Goal: Task Accomplishment & Management: Complete application form

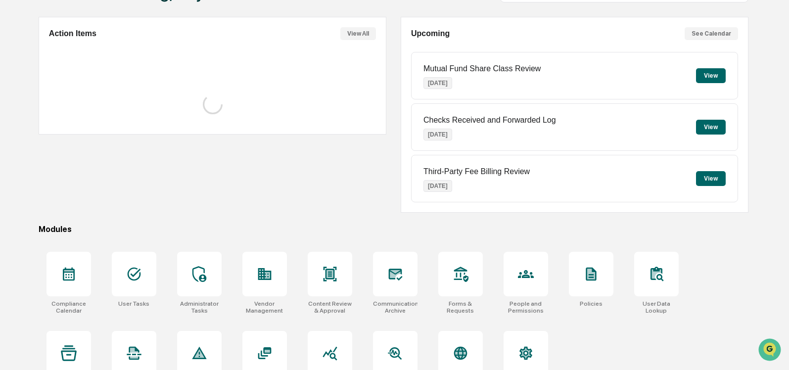
scroll to position [94, 0]
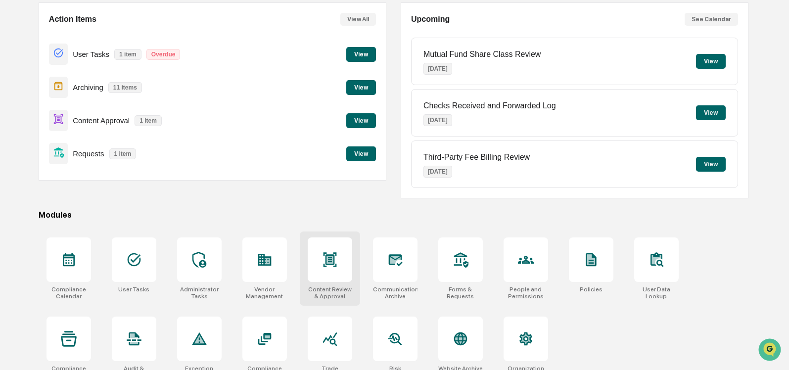
click at [343, 264] on div at bounding box center [330, 260] width 45 height 45
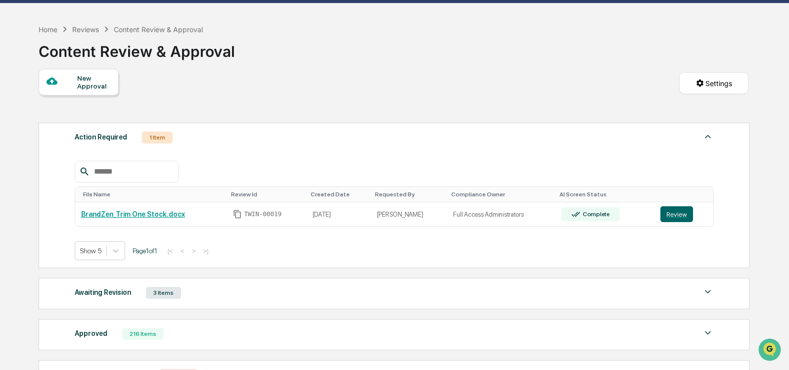
scroll to position [29, 0]
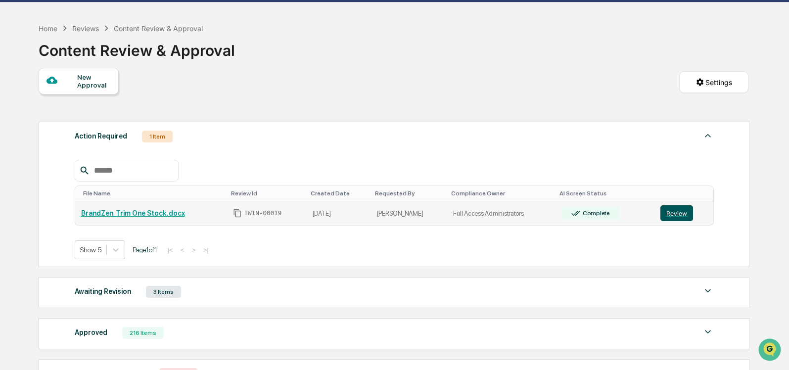
click at [665, 212] on button "Review" at bounding box center [677, 213] width 33 height 16
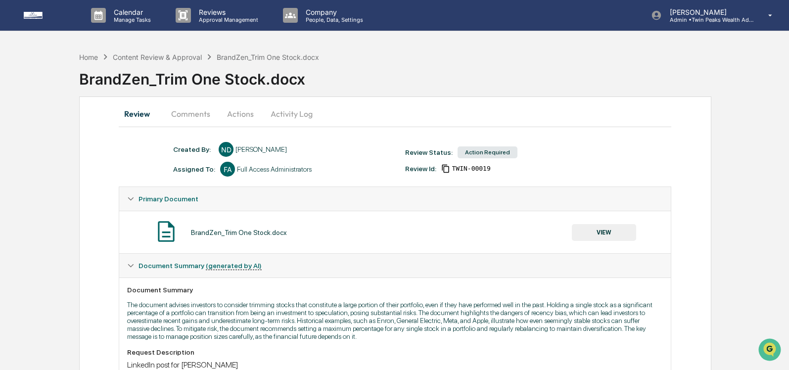
click at [236, 111] on button "Actions" at bounding box center [240, 114] width 45 height 24
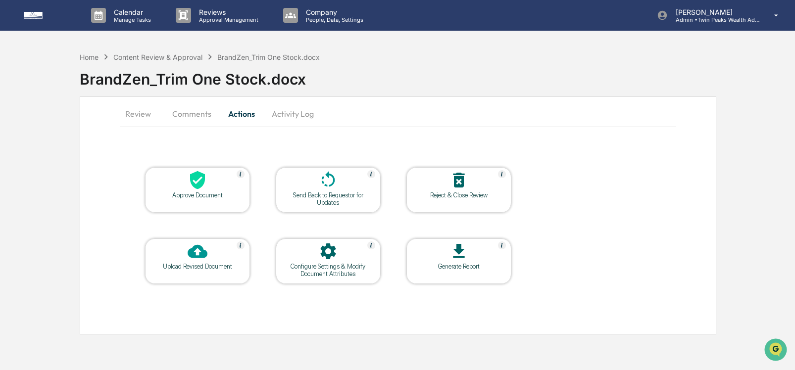
click at [197, 251] on icon at bounding box center [198, 251] width 20 height 20
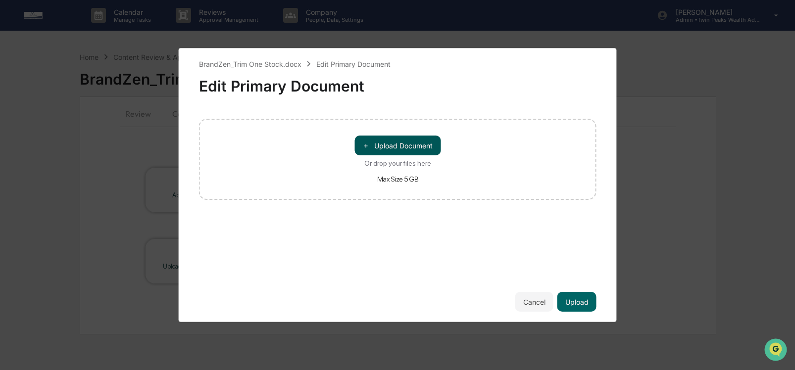
click at [387, 151] on button "＋ Upload Document" at bounding box center [397, 146] width 86 height 20
click at [536, 300] on button "Cancel" at bounding box center [534, 302] width 38 height 20
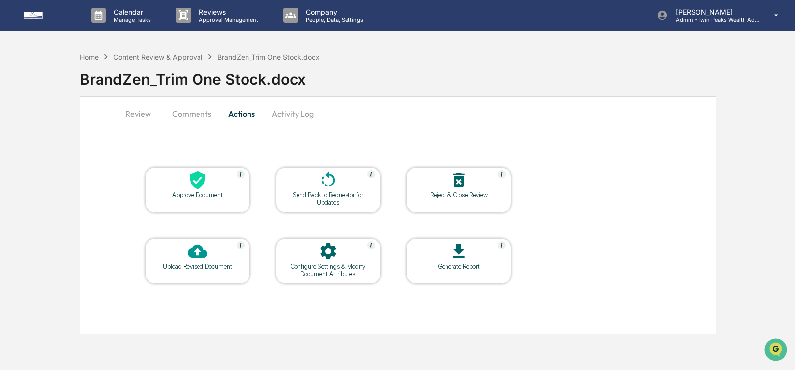
click at [198, 257] on icon at bounding box center [198, 251] width 20 height 13
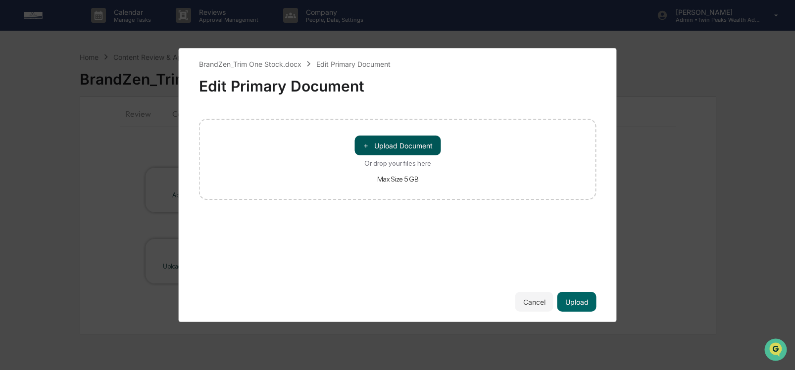
click at [383, 143] on button "＋ Upload Document" at bounding box center [397, 146] width 86 height 20
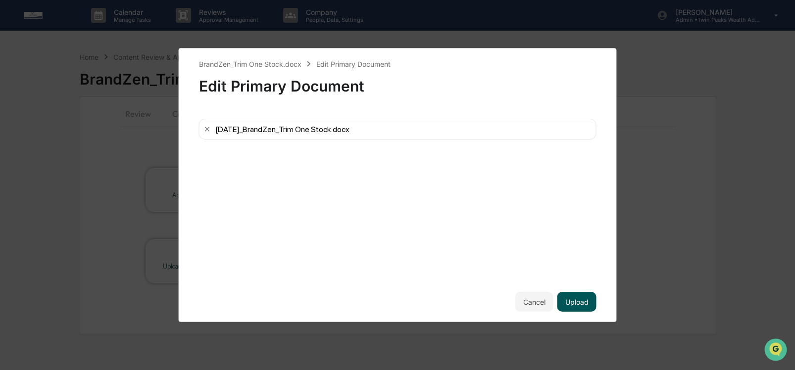
click at [575, 296] on button "Upload" at bounding box center [576, 302] width 39 height 20
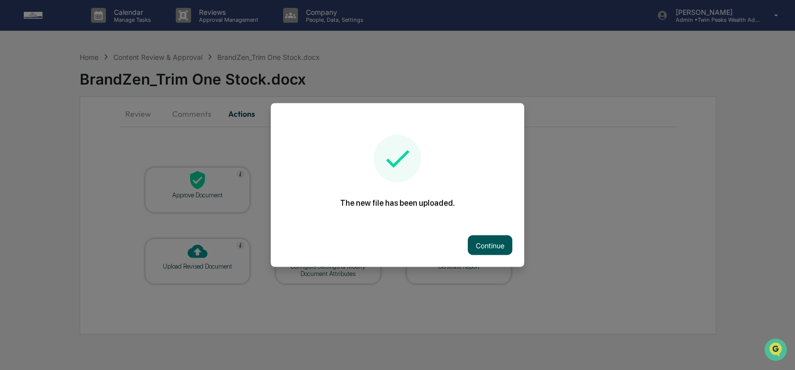
click at [500, 242] on button "Continue" at bounding box center [490, 246] width 45 height 20
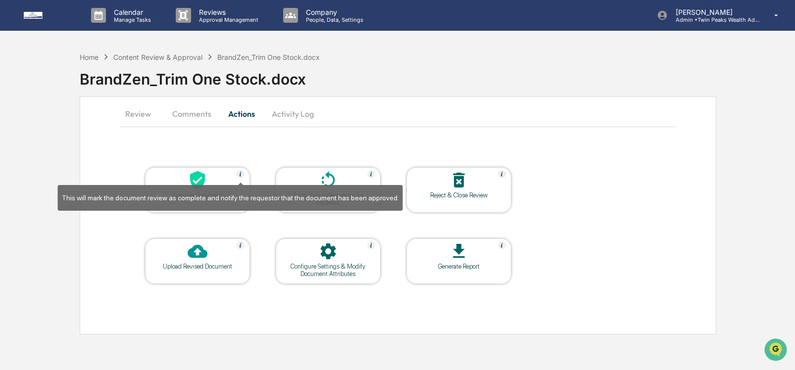
click at [331, 177] on icon at bounding box center [328, 180] width 20 height 20
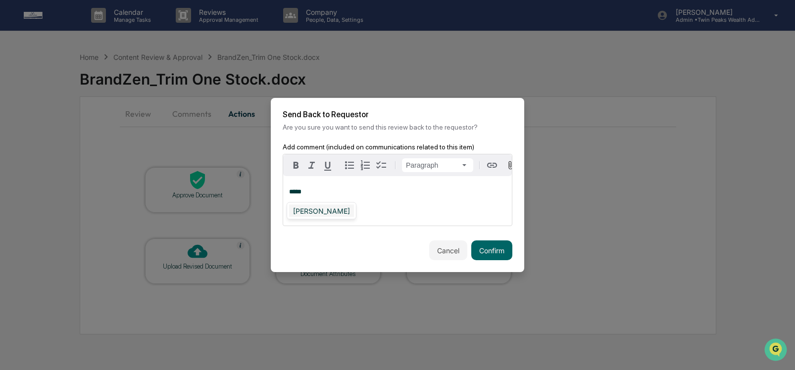
click at [312, 210] on div "[PERSON_NAME]" at bounding box center [321, 211] width 65 height 12
click at [495, 254] on button "Confirm" at bounding box center [491, 250] width 41 height 20
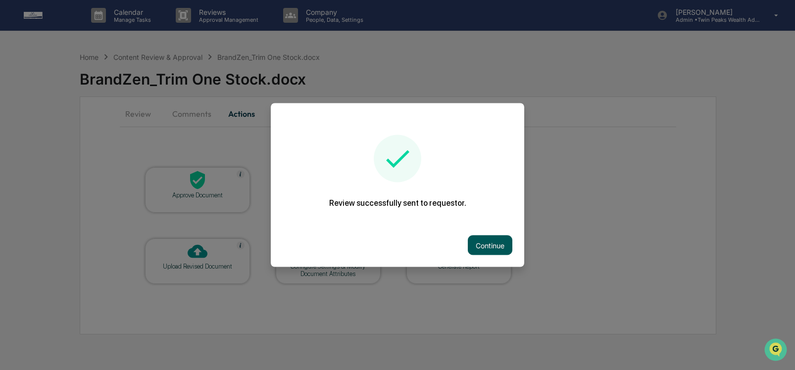
click at [497, 237] on button "Continue" at bounding box center [490, 246] width 45 height 20
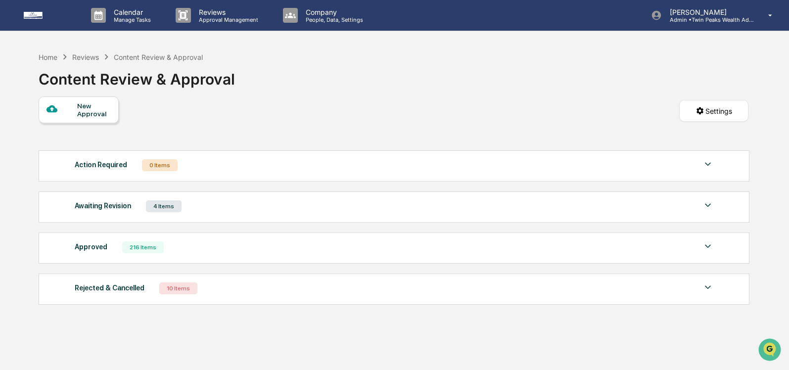
click at [87, 58] on div "Reviews" at bounding box center [85, 57] width 27 height 8
click at [95, 164] on div "Action Required" at bounding box center [101, 164] width 52 height 13
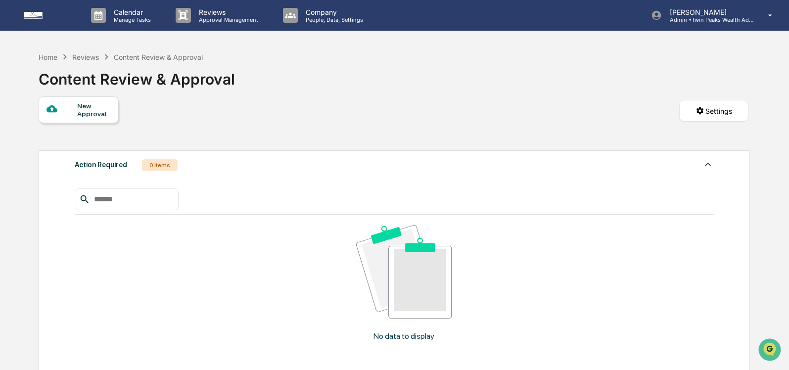
click at [93, 166] on div "Action Required" at bounding box center [101, 164] width 52 height 13
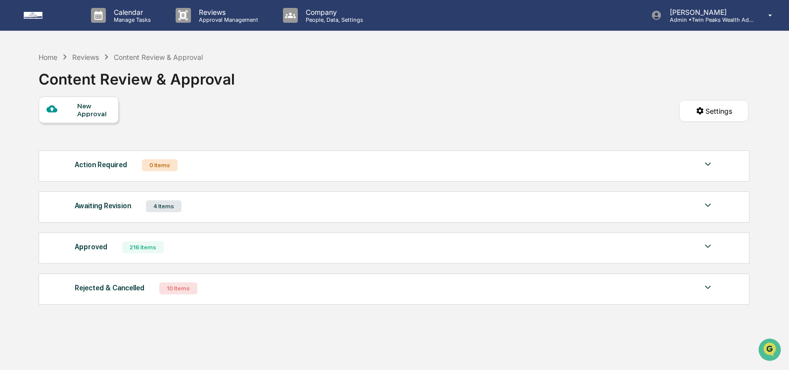
click at [96, 206] on div "Awaiting Revision" at bounding box center [103, 205] width 56 height 13
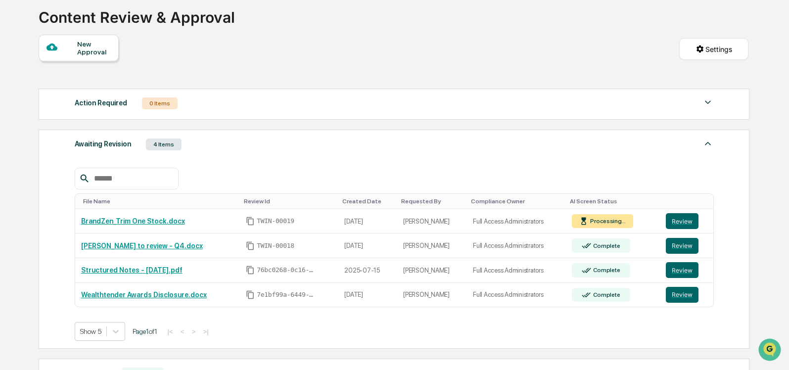
scroll to position [64, 0]
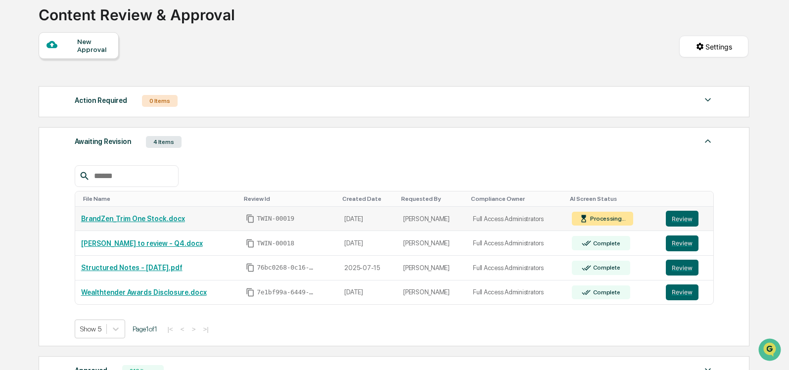
click at [139, 221] on link "BrandZen_Trim One Stock.docx" at bounding box center [133, 219] width 104 height 8
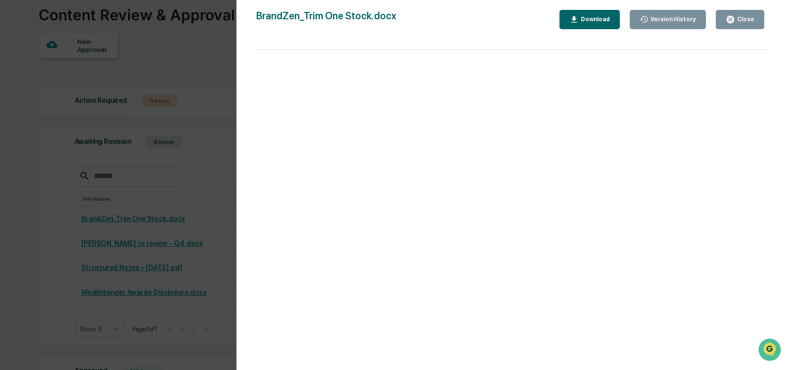
click at [732, 17] on icon "button" at bounding box center [730, 19] width 7 height 7
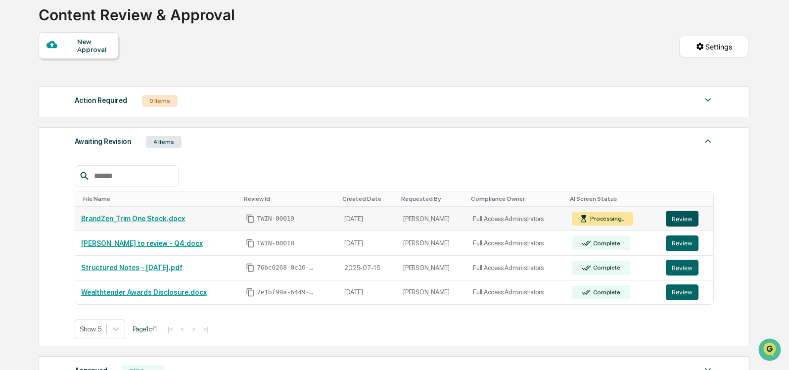
click at [673, 217] on button "Review" at bounding box center [682, 219] width 33 height 16
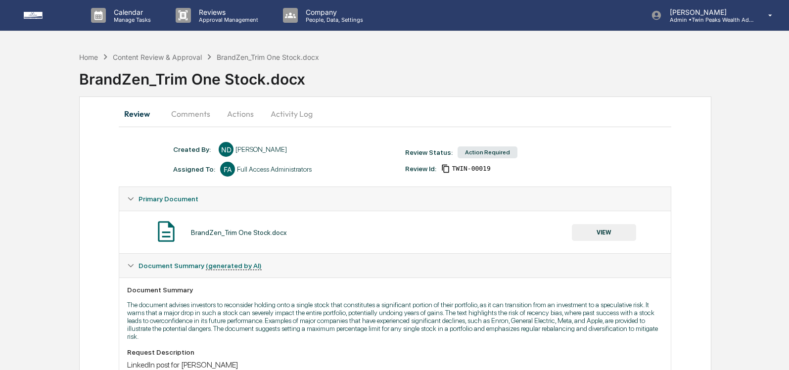
click at [208, 116] on button "Comments" at bounding box center [190, 114] width 55 height 24
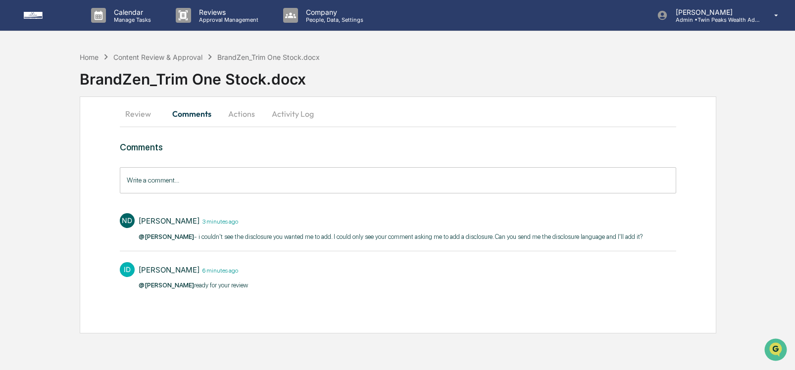
click at [203, 184] on input "Write a comment..." at bounding box center [398, 180] width 556 height 26
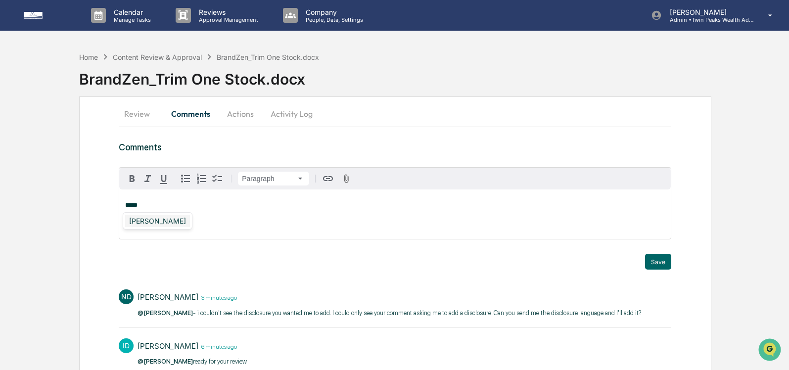
click at [146, 221] on div "[PERSON_NAME]" at bounding box center [157, 221] width 65 height 12
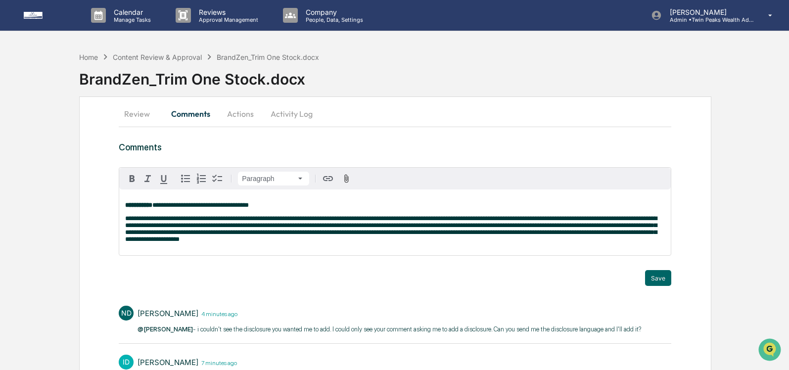
click at [127, 221] on span "**********" at bounding box center [391, 228] width 532 height 27
click at [479, 242] on p "**********" at bounding box center [395, 229] width 540 height 28
click at [665, 284] on button "Save" at bounding box center [658, 278] width 26 height 16
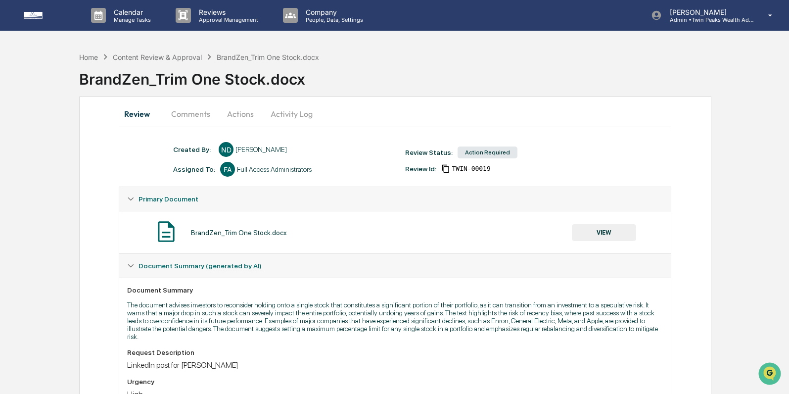
click at [285, 115] on button "Activity Log" at bounding box center [292, 114] width 58 height 24
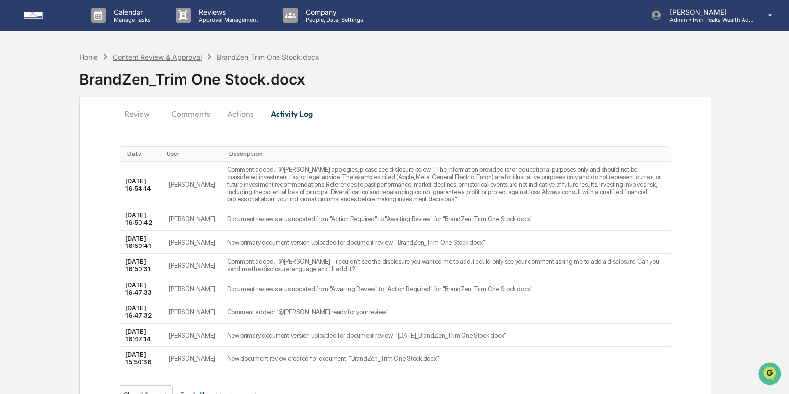
click at [163, 56] on div "Content Review & Approval" at bounding box center [157, 57] width 89 height 8
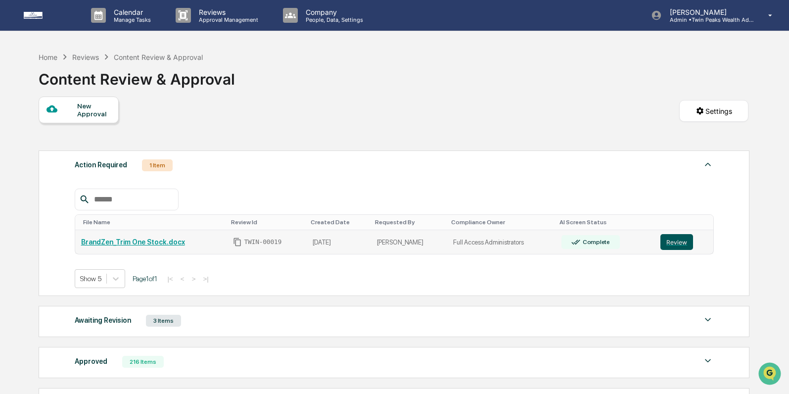
click at [673, 243] on button "Review" at bounding box center [677, 242] width 33 height 16
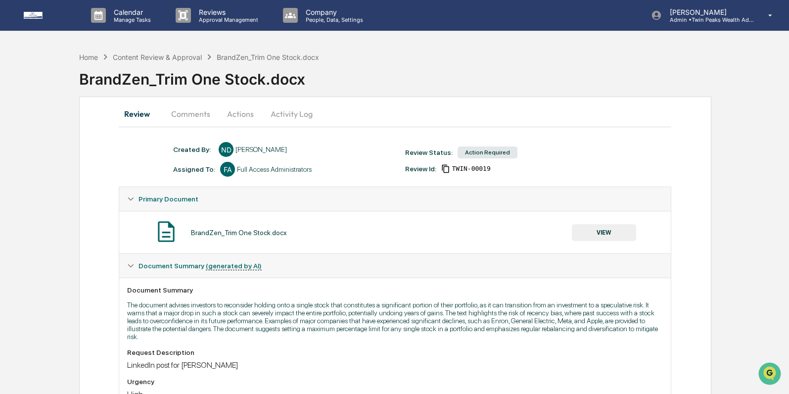
click at [608, 235] on button "VIEW" at bounding box center [604, 232] width 64 height 17
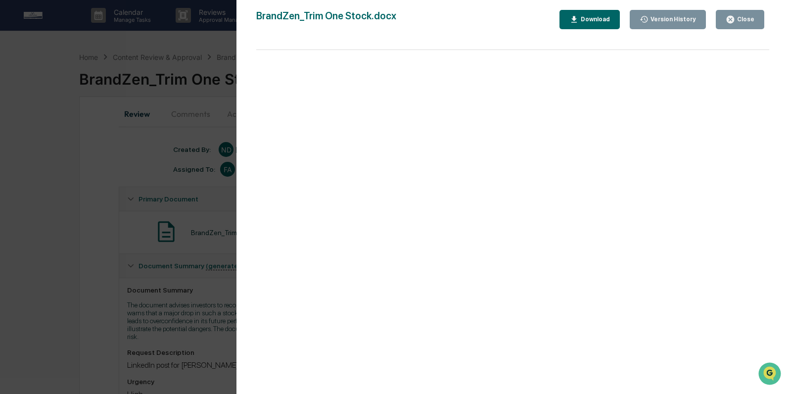
click at [604, 21] on div "Download" at bounding box center [594, 19] width 31 height 7
click at [658, 18] on div "Version History" at bounding box center [673, 19] width 48 height 7
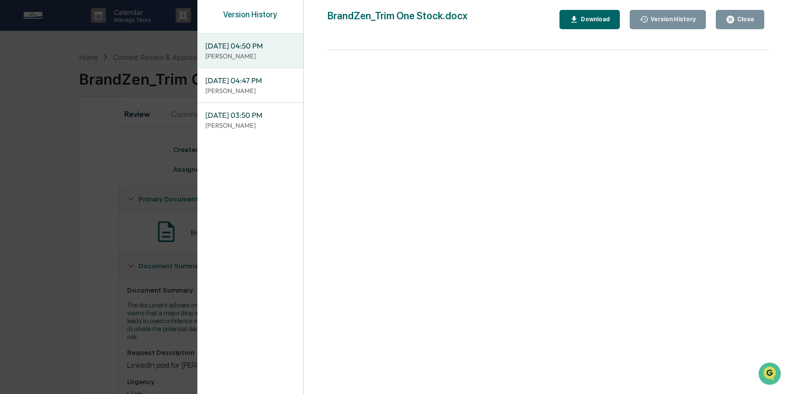
click at [586, 22] on div "Download" at bounding box center [594, 19] width 31 height 7
click at [236, 92] on p "[PERSON_NAME]" at bounding box center [250, 90] width 90 height 9
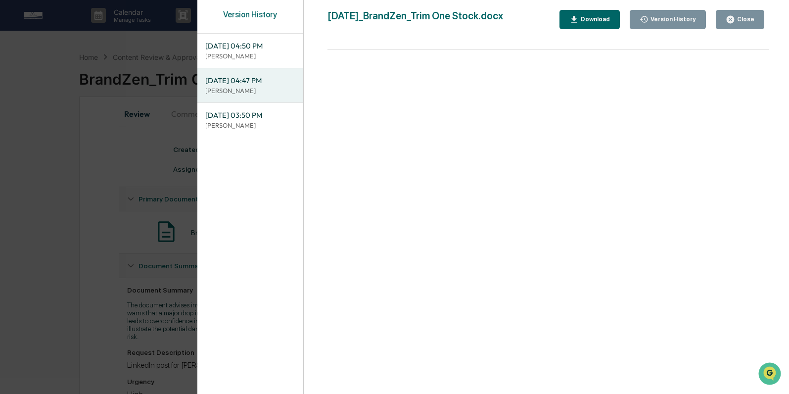
click at [134, 144] on div "Version History 09/24/2025, 04:50 PM Niki Desai 09/24/2025, 04:47 PM Izzy Dabou…" at bounding box center [394, 197] width 789 height 394
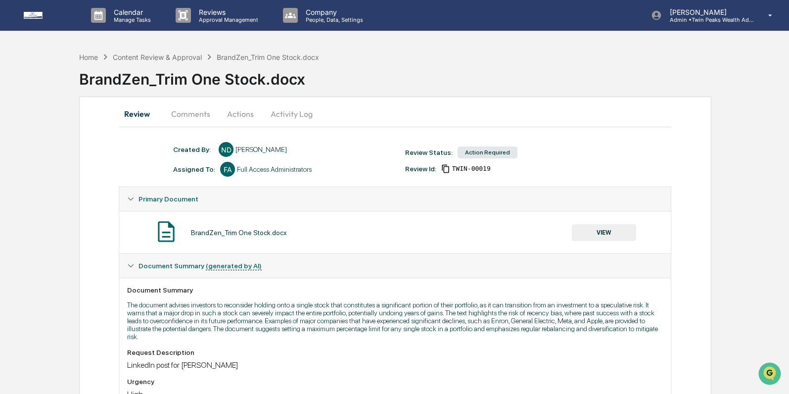
click at [198, 115] on button "Comments" at bounding box center [190, 114] width 55 height 24
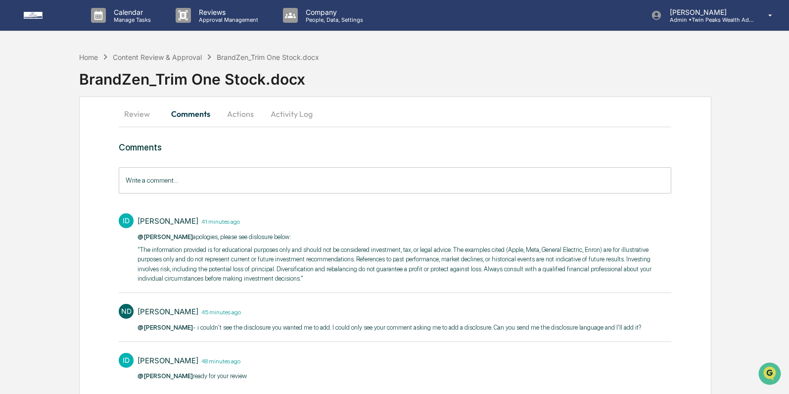
click at [243, 116] on button "Actions" at bounding box center [240, 114] width 45 height 24
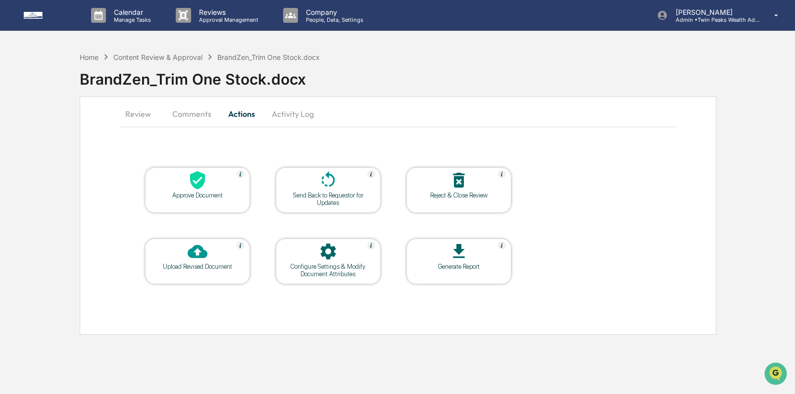
click at [330, 180] on icon at bounding box center [328, 180] width 20 height 20
click at [198, 183] on icon at bounding box center [197, 180] width 15 height 18
click at [206, 112] on button "Comments" at bounding box center [191, 114] width 55 height 24
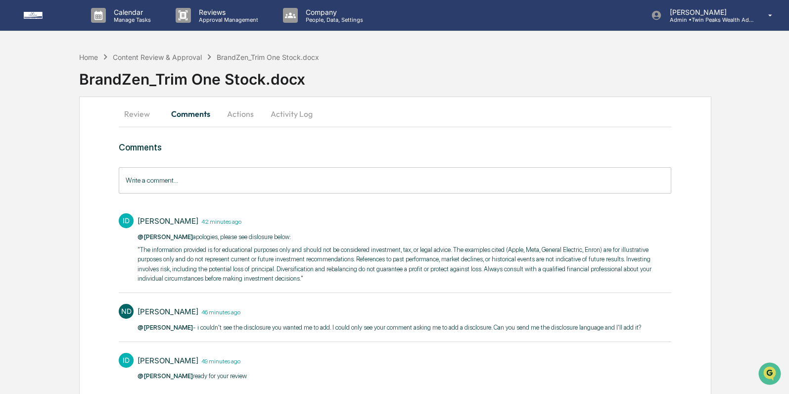
click at [241, 115] on button "Actions" at bounding box center [240, 114] width 45 height 24
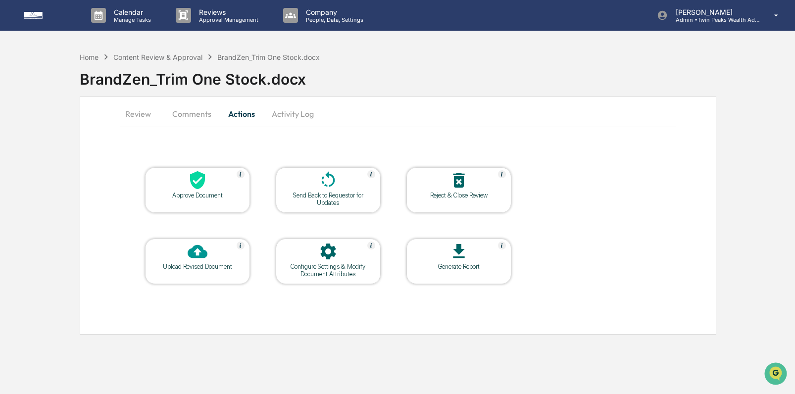
click at [285, 113] on button "Activity Log" at bounding box center [293, 114] width 58 height 24
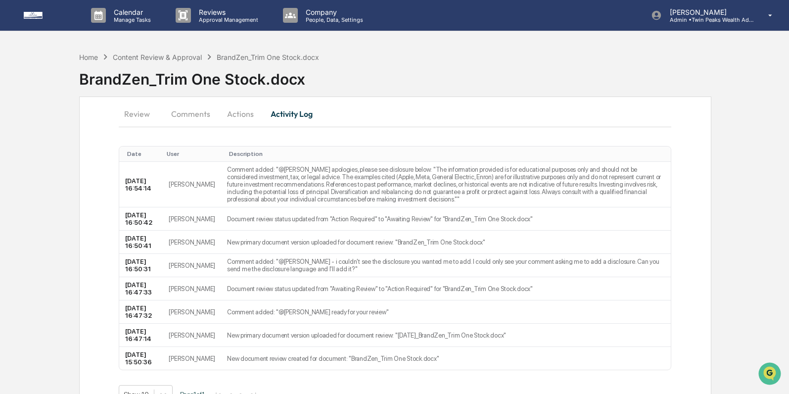
click at [136, 117] on button "Review" at bounding box center [141, 114] width 45 height 24
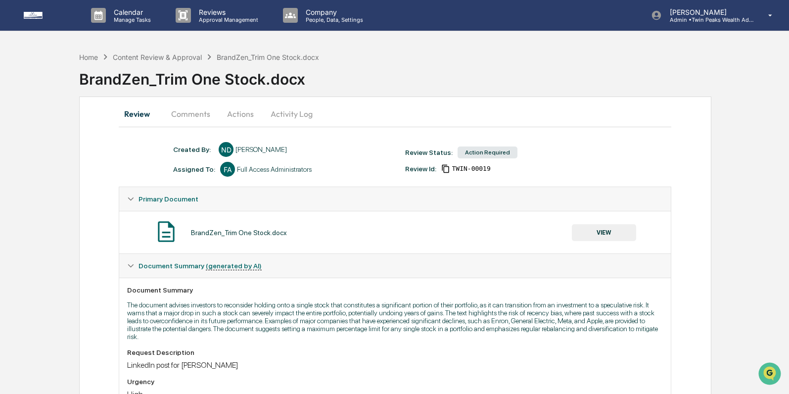
click at [241, 114] on button "Actions" at bounding box center [240, 114] width 45 height 24
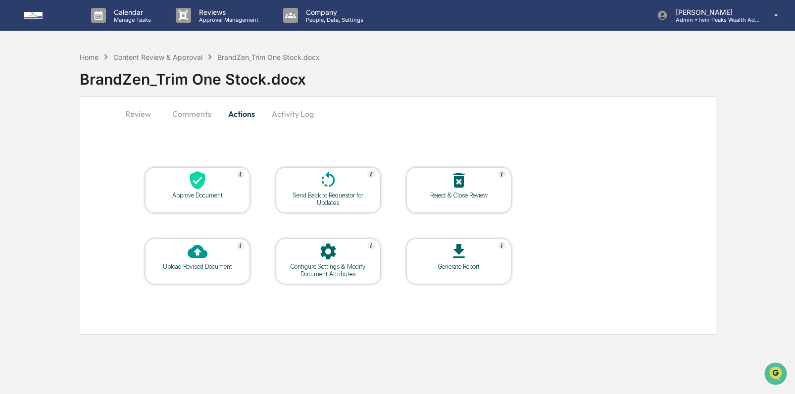
click at [208, 179] on div at bounding box center [197, 180] width 99 height 21
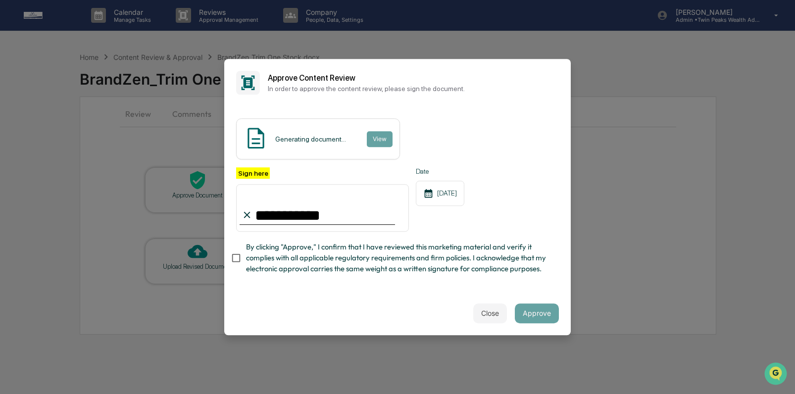
type input "**********"
click at [527, 315] on button "Approve" at bounding box center [537, 313] width 44 height 20
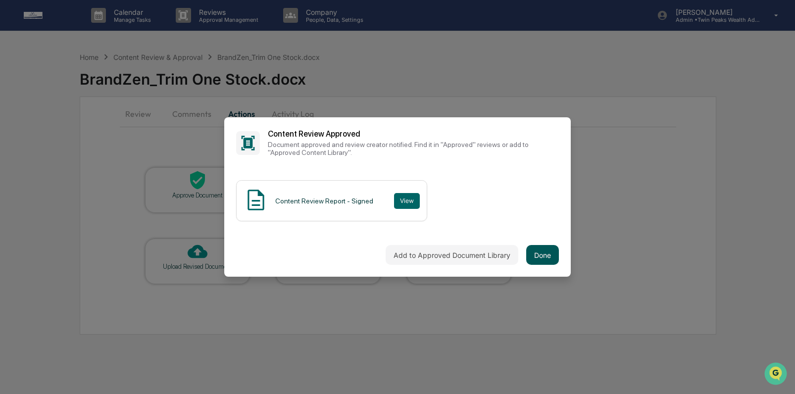
click at [538, 258] on button "Done" at bounding box center [542, 255] width 33 height 20
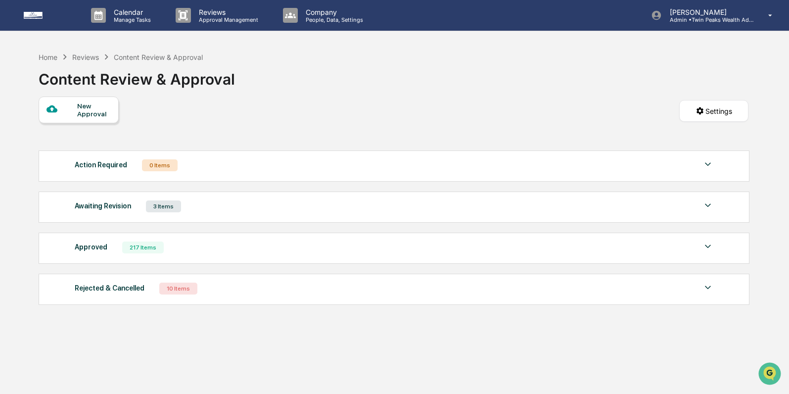
click at [97, 249] on div "Approved" at bounding box center [91, 246] width 33 height 13
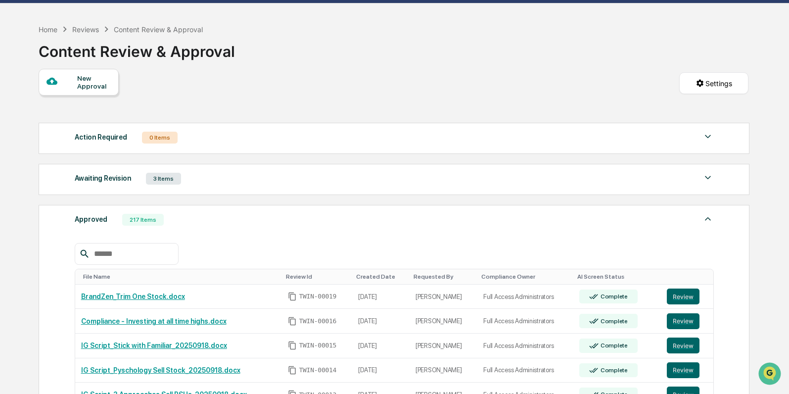
scroll to position [37, 0]
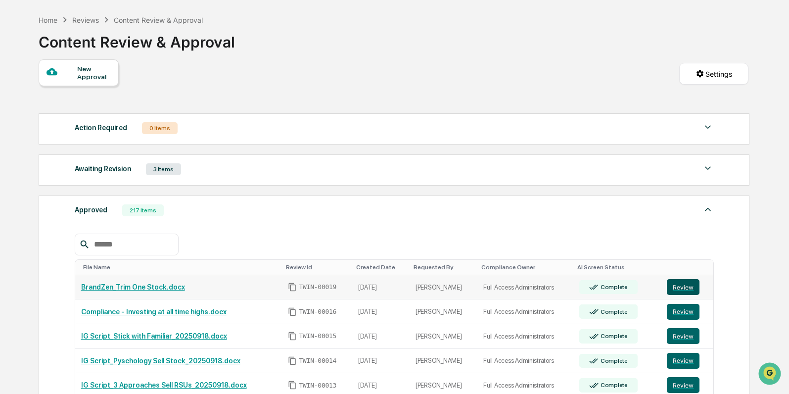
click at [687, 290] on button "Review" at bounding box center [683, 287] width 33 height 16
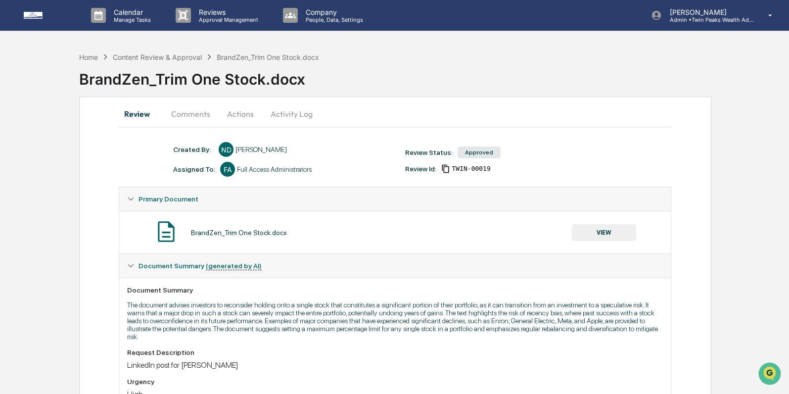
click at [196, 113] on button "Comments" at bounding box center [190, 114] width 55 height 24
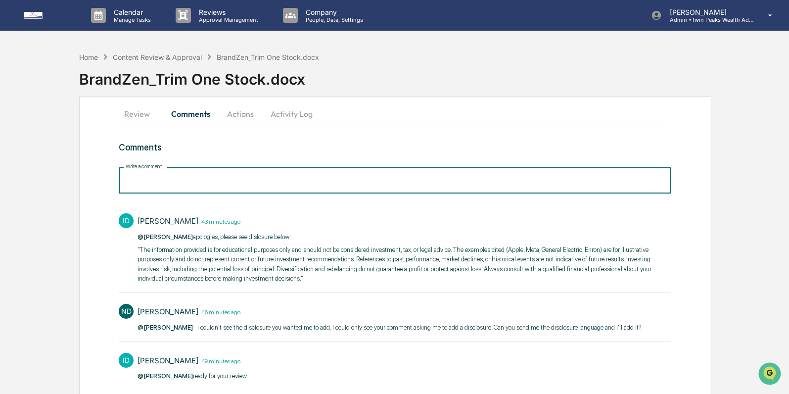
click at [188, 175] on input "Write a comment..." at bounding box center [395, 180] width 553 height 26
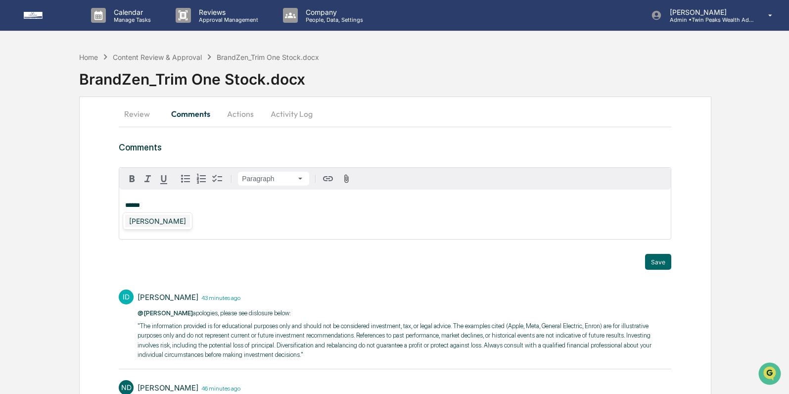
click at [145, 217] on div "[PERSON_NAME]" at bounding box center [157, 221] width 65 height 12
click at [195, 208] on span "**********" at bounding box center [209, 205] width 114 height 6
click at [650, 260] on button "Save" at bounding box center [658, 262] width 26 height 16
